Goal: Book appointment/travel/reservation

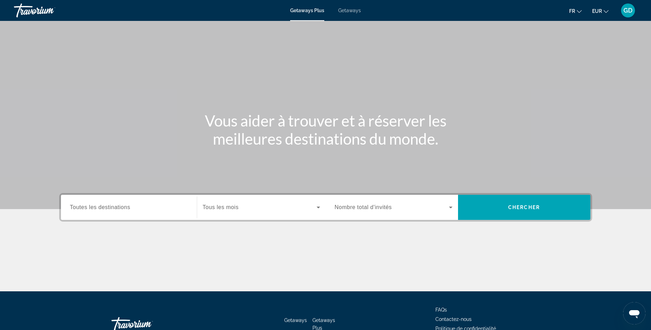
click at [355, 9] on span "Getaways" at bounding box center [349, 11] width 23 height 6
click at [131, 211] on input "Destination Toutes les destinations" at bounding box center [129, 208] width 118 height 8
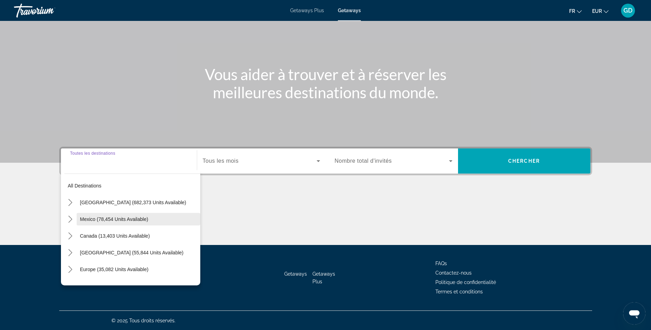
scroll to position [47, 0]
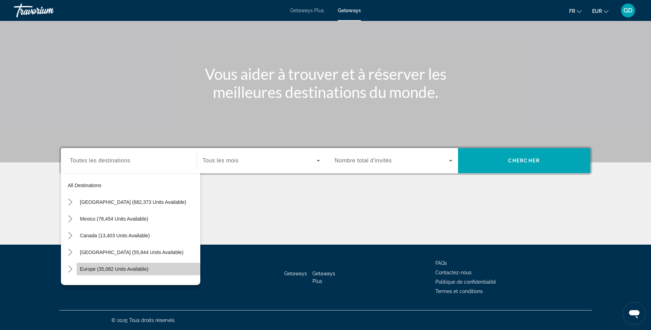
click at [90, 268] on span "Europe (35,082 units available)" at bounding box center [114, 269] width 69 height 6
type input "**********"
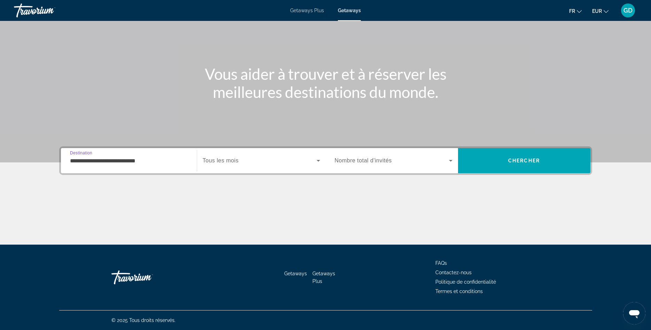
click at [394, 167] on div "Search widget" at bounding box center [394, 161] width 118 height 20
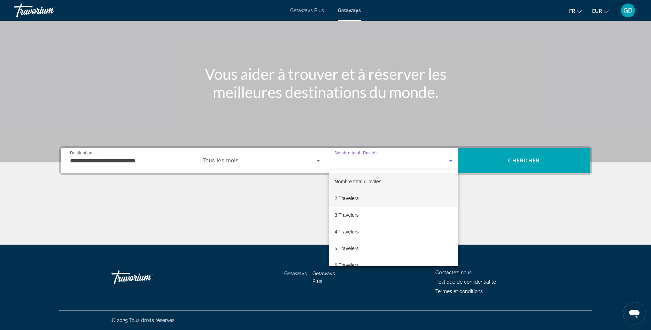
click at [356, 194] on span "2 Travelers" at bounding box center [347, 198] width 24 height 8
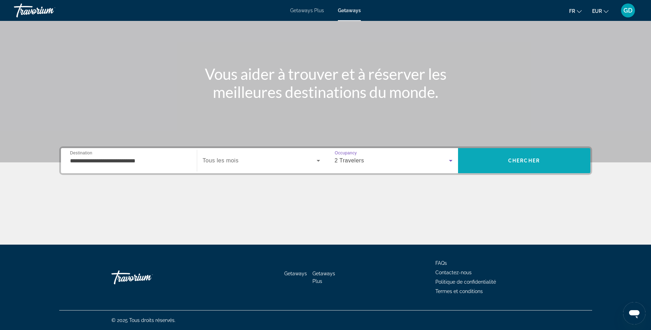
click at [512, 165] on span "Search" at bounding box center [524, 160] width 132 height 17
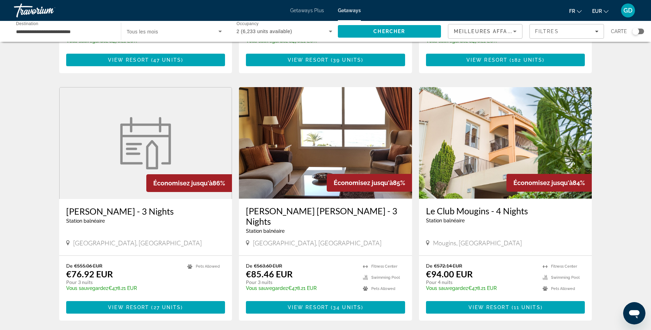
scroll to position [747, 0]
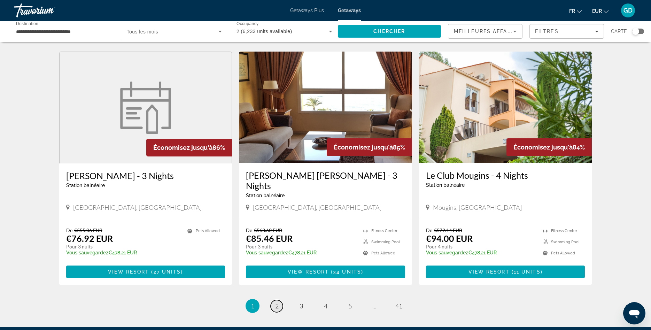
click at [278, 302] on span "2" at bounding box center [276, 306] width 3 height 8
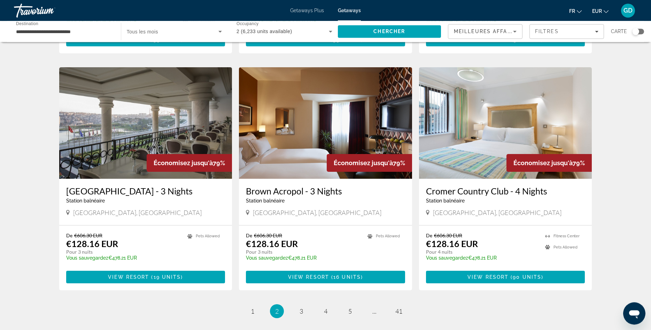
scroll to position [747, 0]
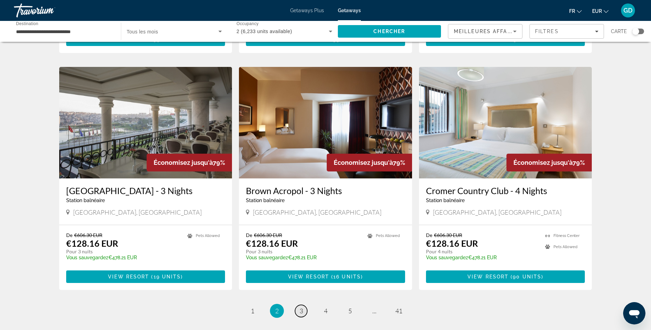
click at [300, 307] on span "3" at bounding box center [301, 311] width 3 height 8
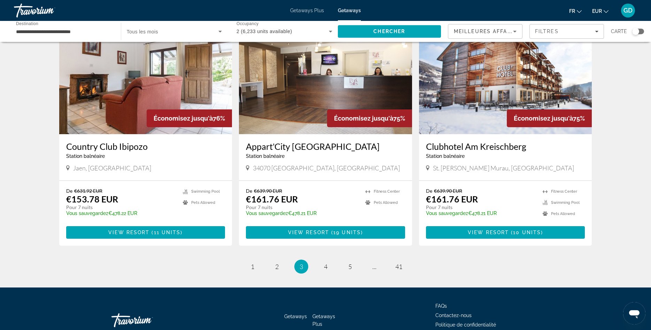
scroll to position [782, 0]
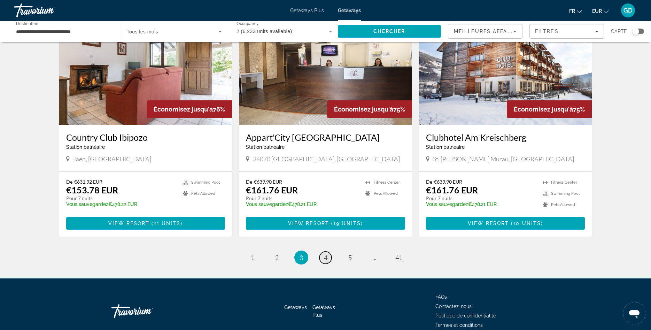
click at [325, 254] on span "4" at bounding box center [325, 258] width 3 height 8
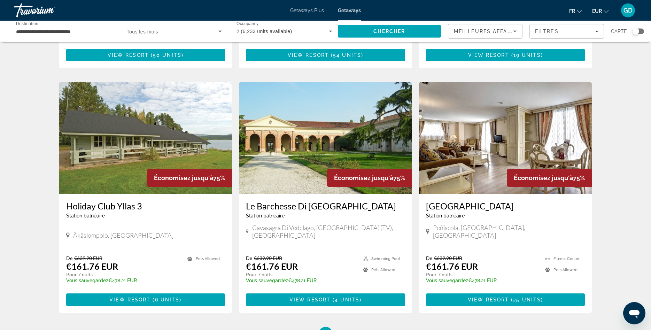
scroll to position [711, 0]
